Goal: Transaction & Acquisition: Purchase product/service

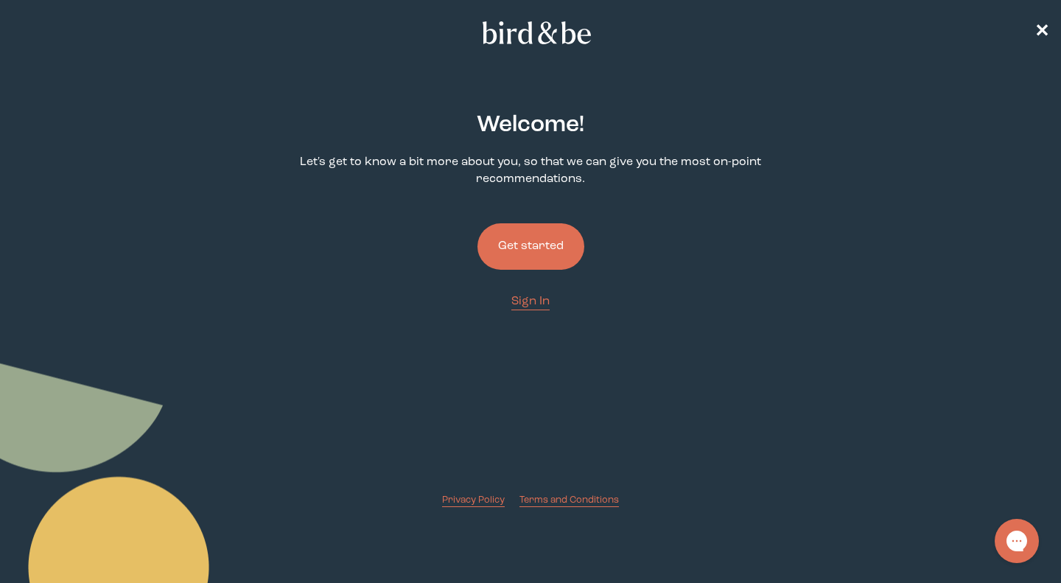
click at [541, 244] on button "Get started" at bounding box center [530, 246] width 107 height 46
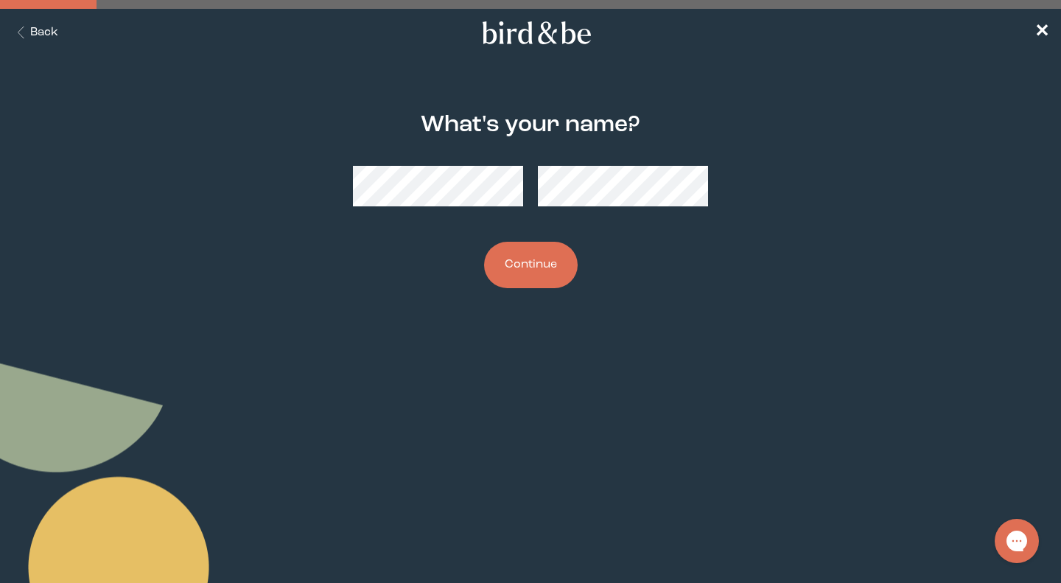
click at [519, 242] on button "Continue" at bounding box center [531, 265] width 94 height 46
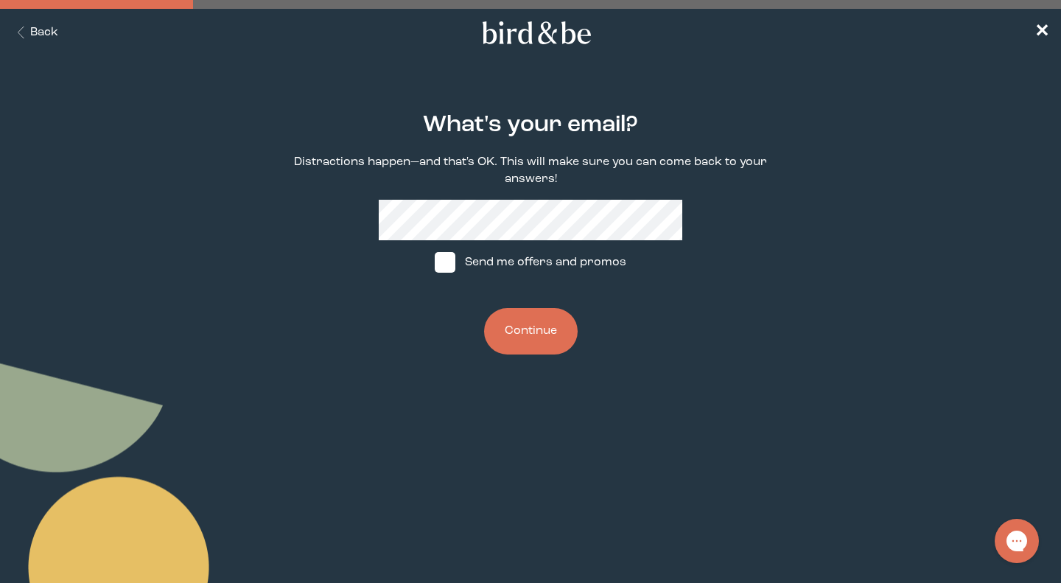
click at [536, 331] on button "Continue" at bounding box center [531, 331] width 94 height 46
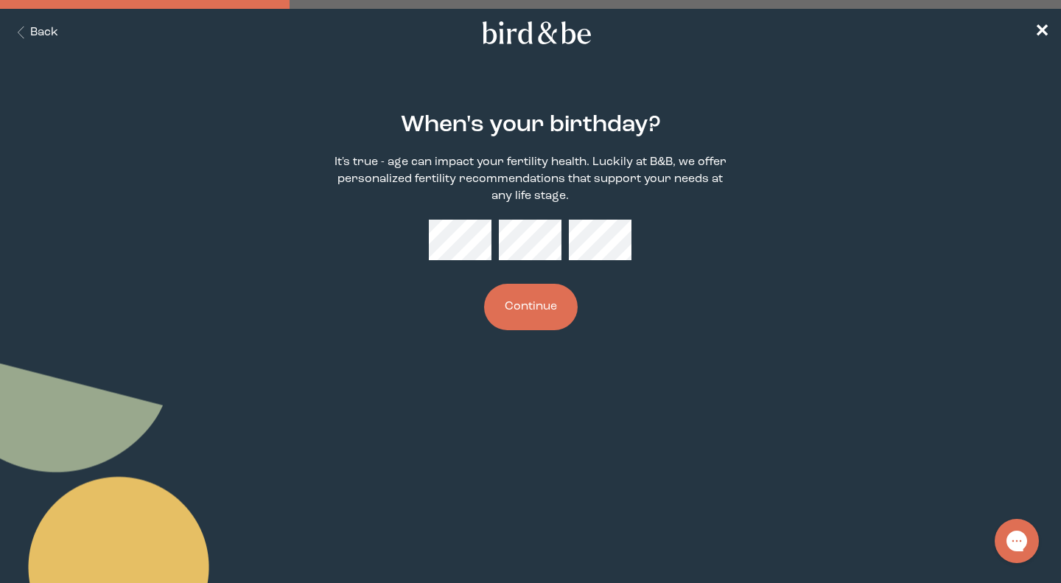
click at [545, 311] on button "Continue" at bounding box center [531, 307] width 94 height 46
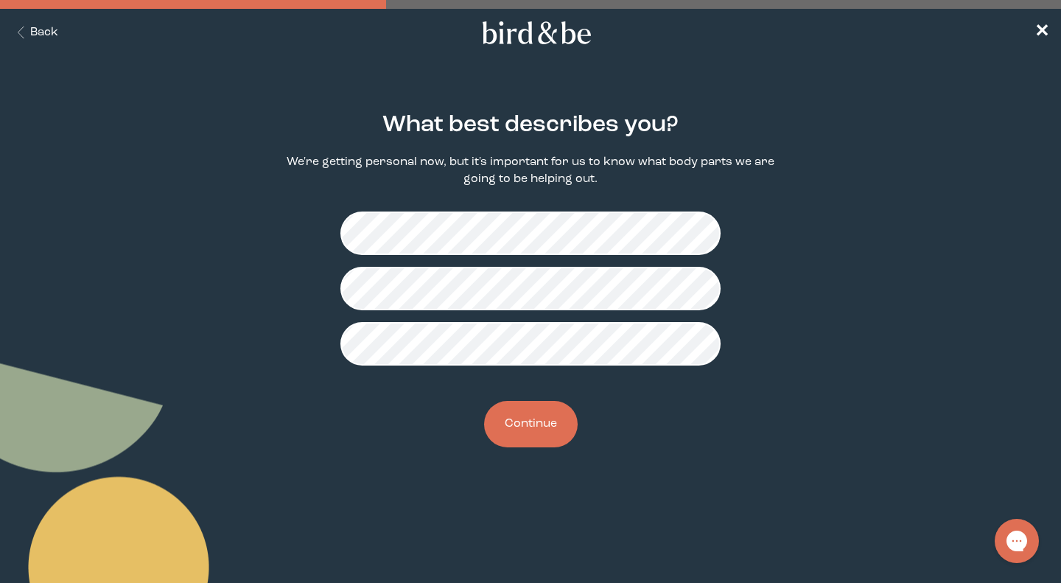
click at [531, 425] on button "Continue" at bounding box center [531, 424] width 94 height 46
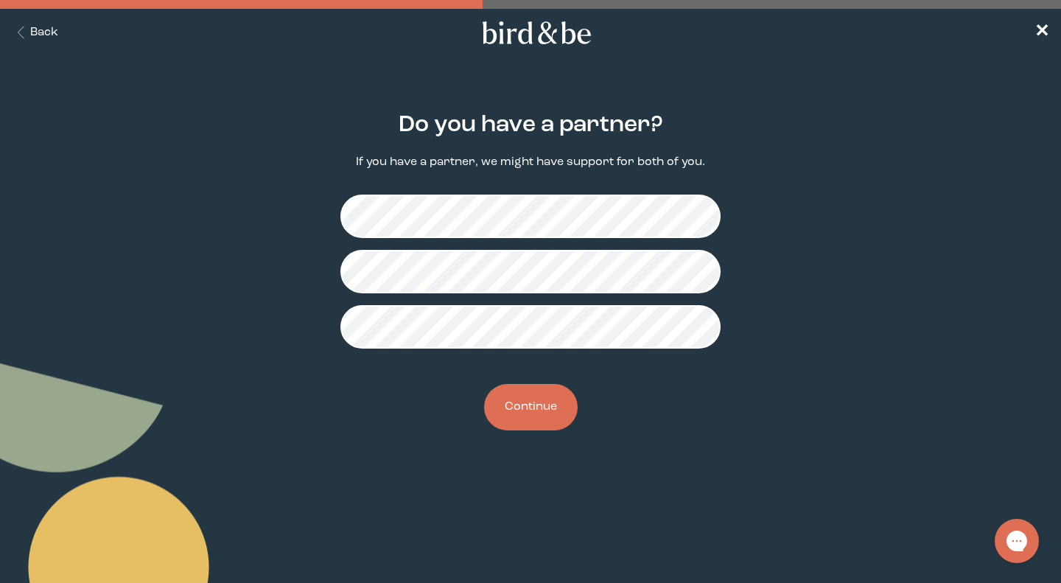
click at [544, 407] on button "Continue" at bounding box center [531, 407] width 94 height 46
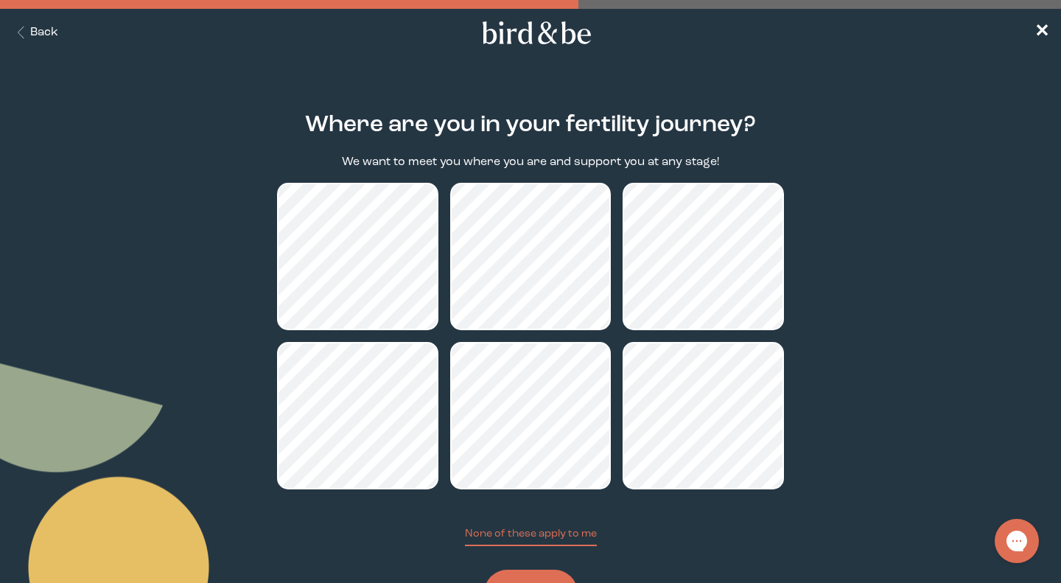
scroll to position [68, 0]
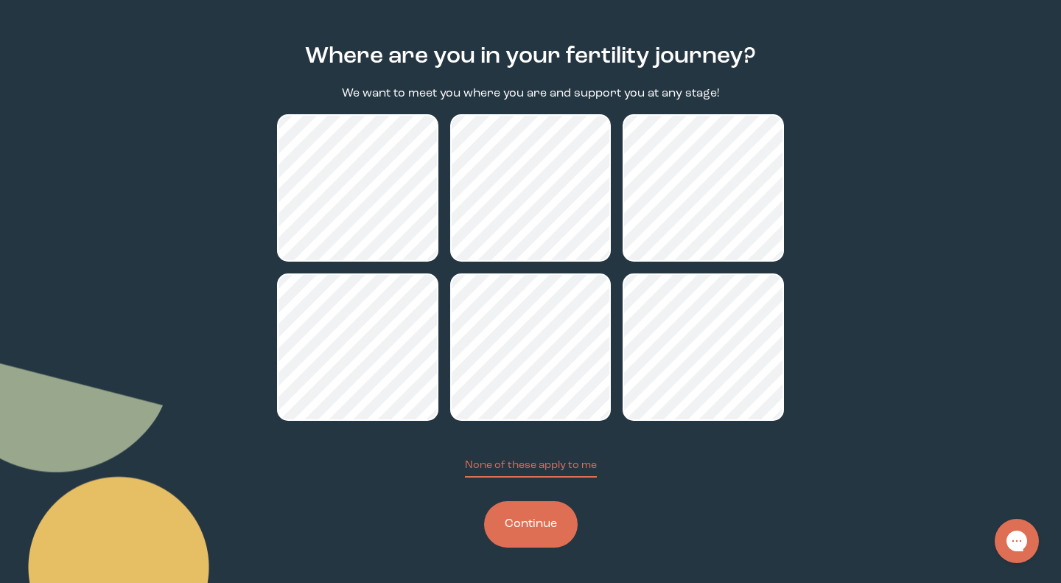
click at [528, 535] on button "Continue" at bounding box center [531, 524] width 94 height 46
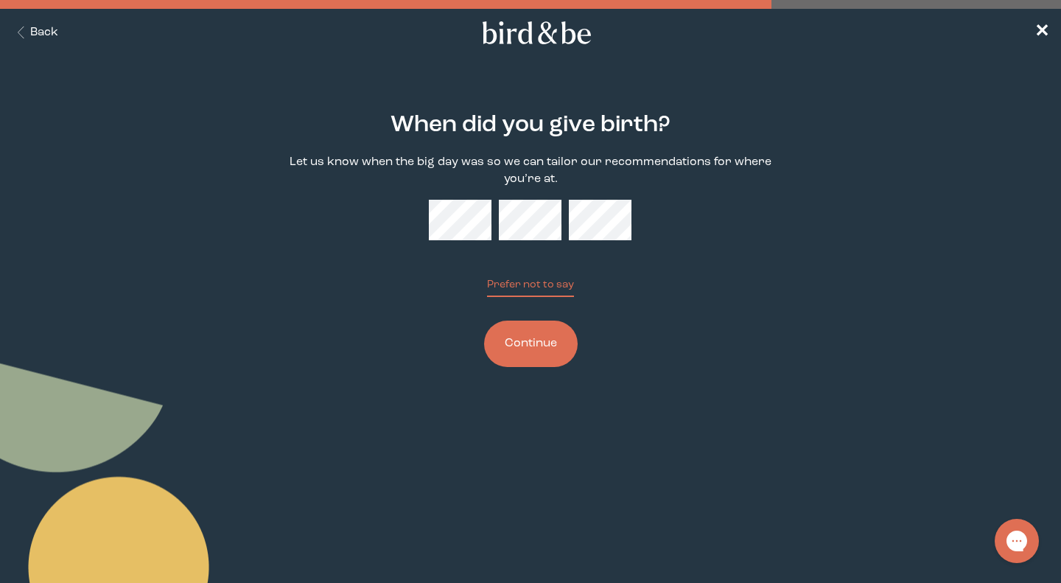
click at [530, 348] on button "Continue" at bounding box center [531, 343] width 94 height 46
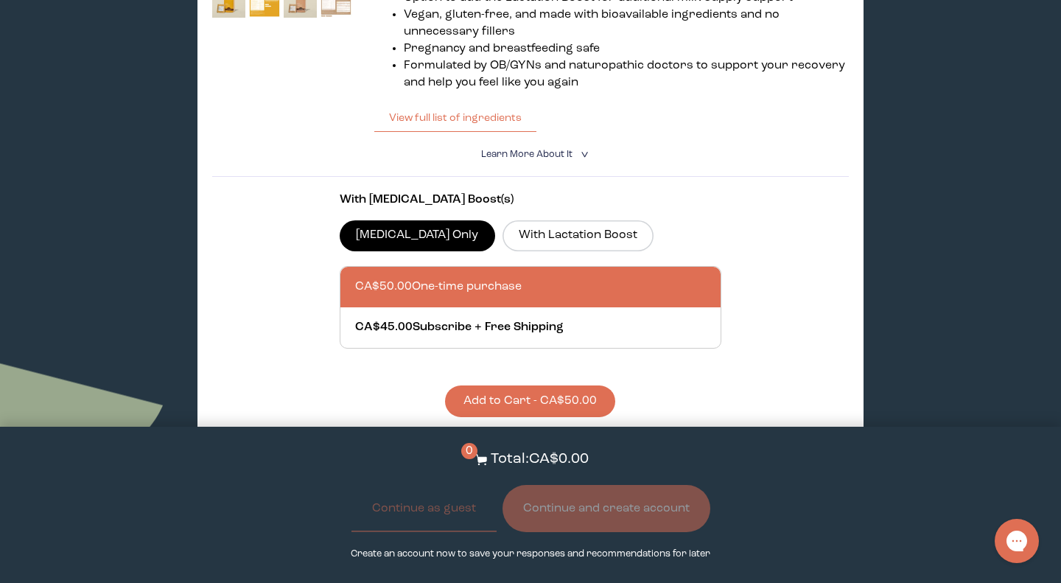
scroll to position [474, 0]
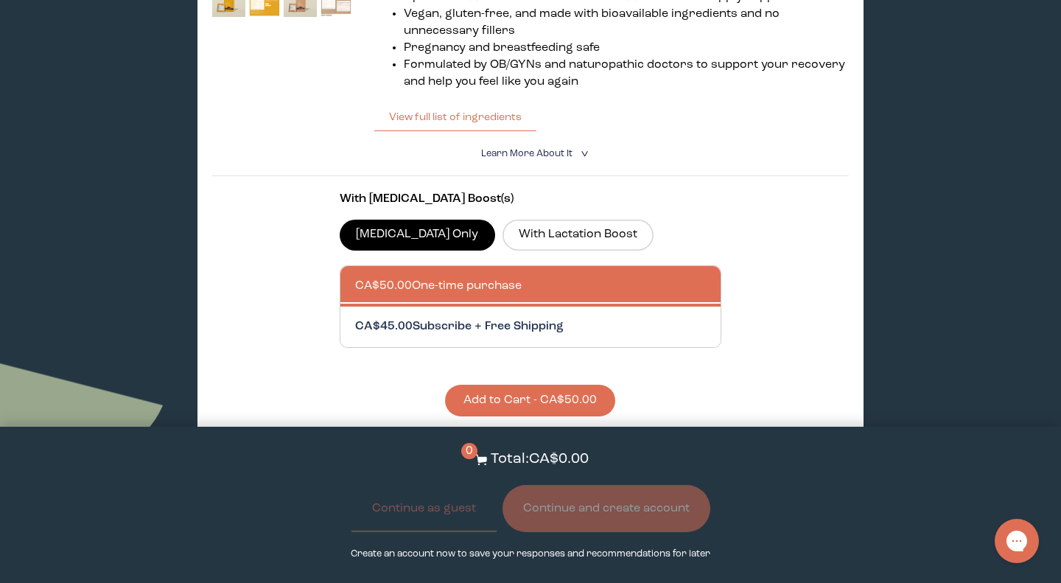
click at [549, 326] on div at bounding box center [545, 326] width 380 height 41
click at [355, 318] on input "CA$45.00 Subscribe + Free Shipping" at bounding box center [354, 317] width 1 height 1
radio input "true"
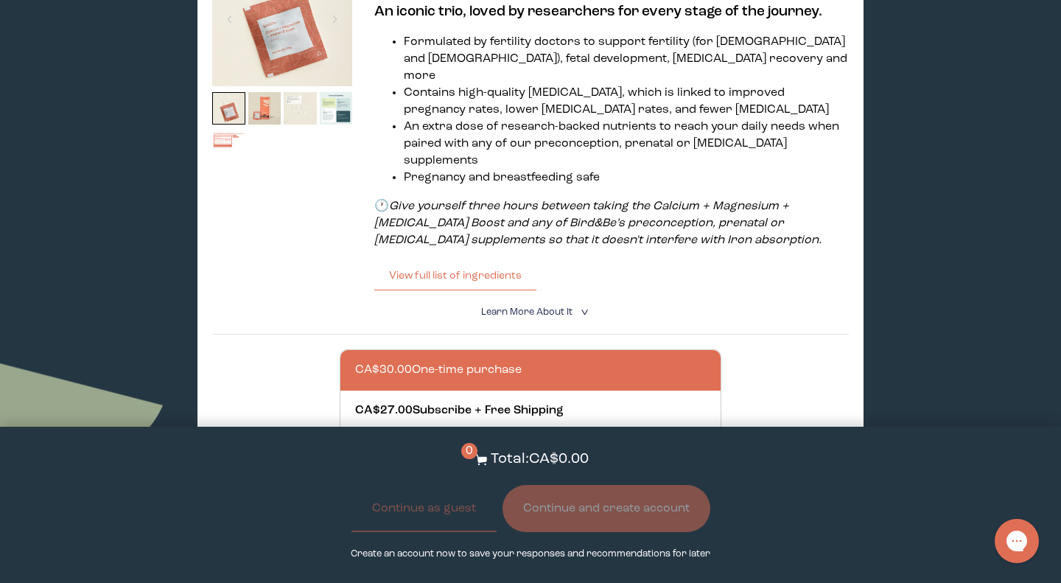
scroll to position [1008, 0]
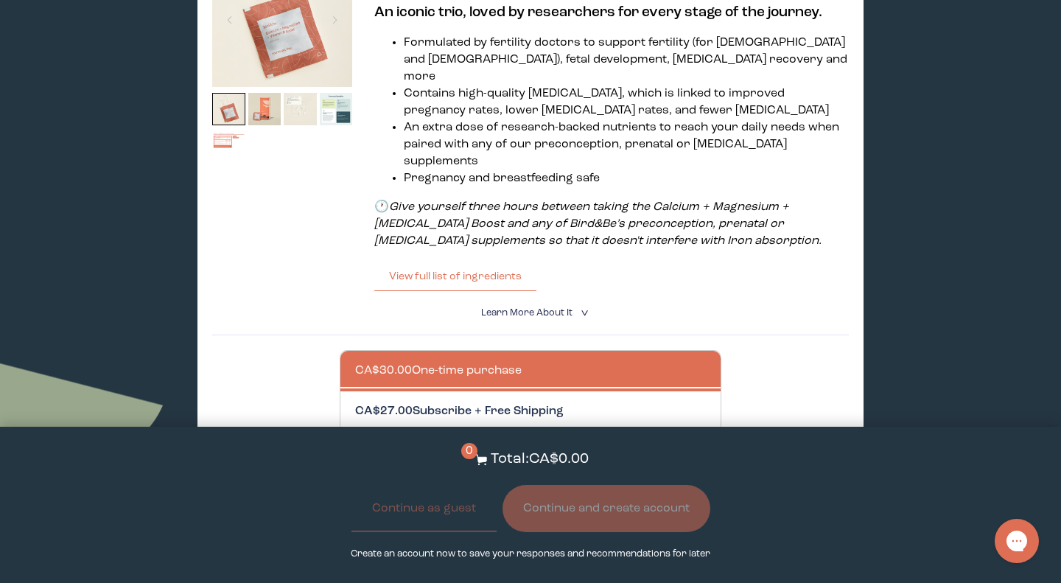
click at [638, 391] on div at bounding box center [545, 411] width 380 height 41
click at [355, 402] on input "CA$27.00 Subscribe + Free Shipping" at bounding box center [354, 402] width 1 height 1
radio input "true"
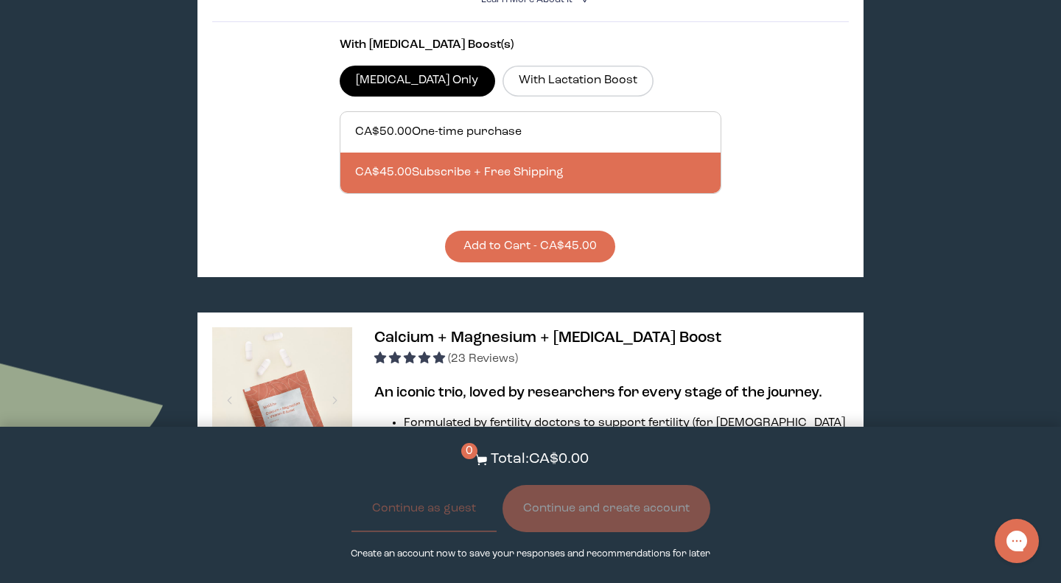
scroll to position [508, 0]
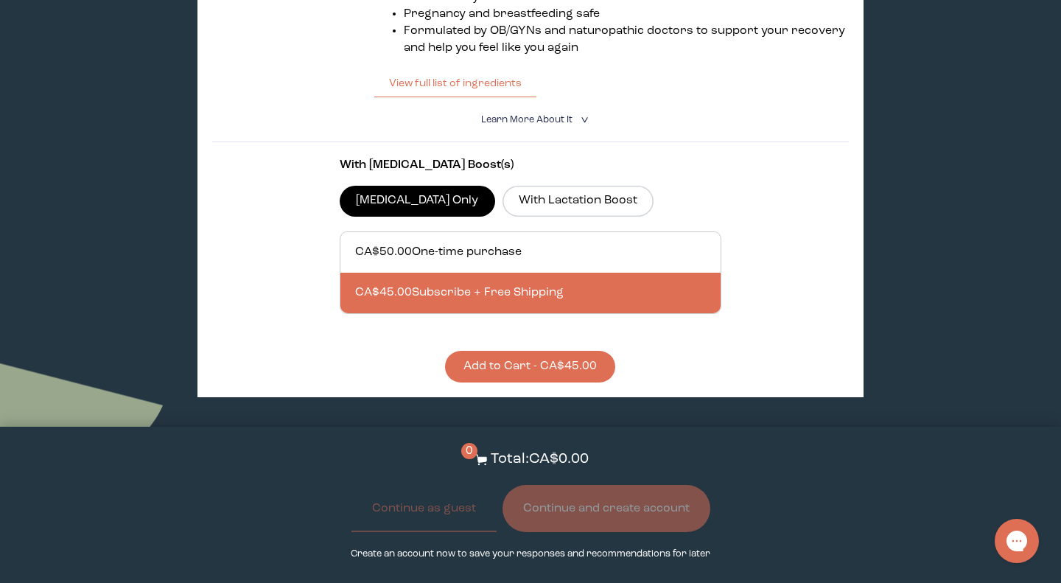
click at [589, 351] on button "Add to Cart - CA$45.00" at bounding box center [530, 367] width 170 height 32
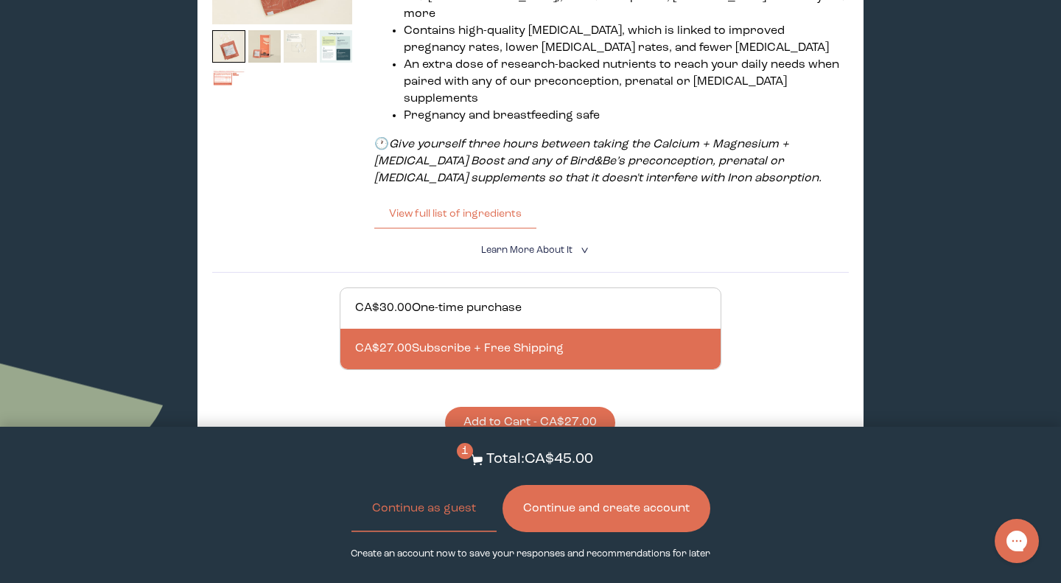
scroll to position [1083, 0]
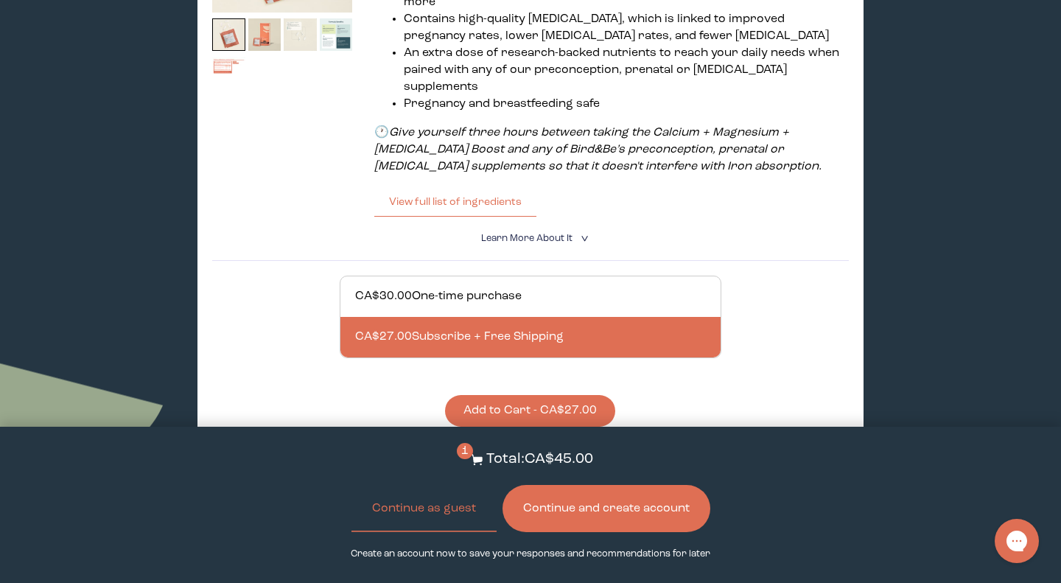
click at [559, 395] on button "Add to Cart - CA$27.00" at bounding box center [530, 411] width 170 height 32
click at [449, 507] on button "Continue as guest" at bounding box center [423, 508] width 145 height 47
